Goal: Transaction & Acquisition: Book appointment/travel/reservation

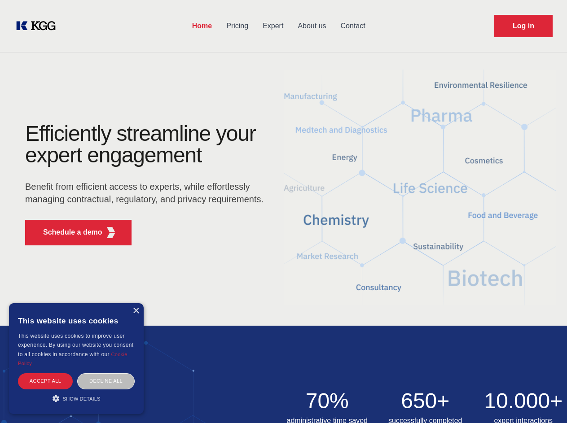
click at [283, 211] on div "Efficiently streamline your expert engagement Benefit from efficient access to …" at bounding box center [147, 188] width 273 height 130
click at [67, 233] on p "Schedule a demo" at bounding box center [72, 232] width 59 height 11
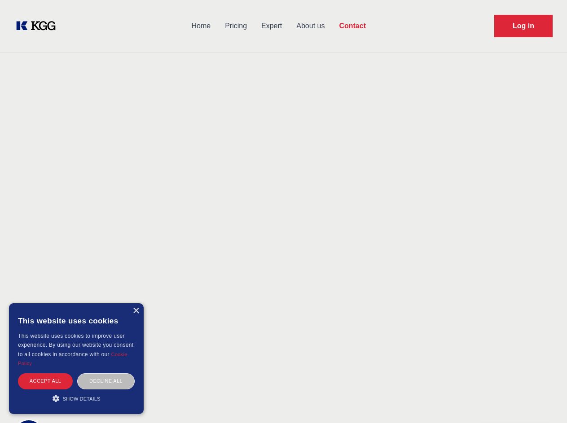
click at [136, 311] on div "× This website uses cookies This website uses cookies to improve user experienc…" at bounding box center [76, 359] width 135 height 111
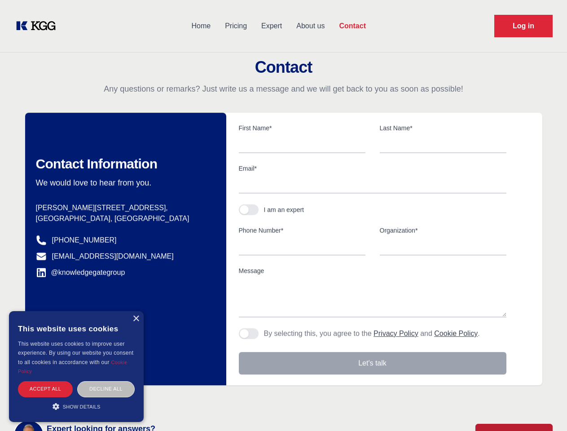
click at [45, 381] on div "Accept all" at bounding box center [45, 389] width 55 height 16
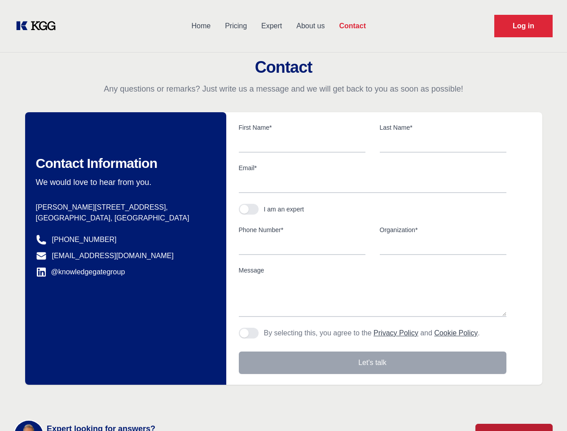
click at [106, 381] on div "Contact Information We would love to hear from you. Postal address [PERSON_NAME…" at bounding box center [125, 248] width 201 height 273
click at [76, 399] on main "Contact Any questions or remarks? Just write us a message and we will get back …" at bounding box center [283, 233] width 567 height 467
